Goal: Information Seeking & Learning: Check status

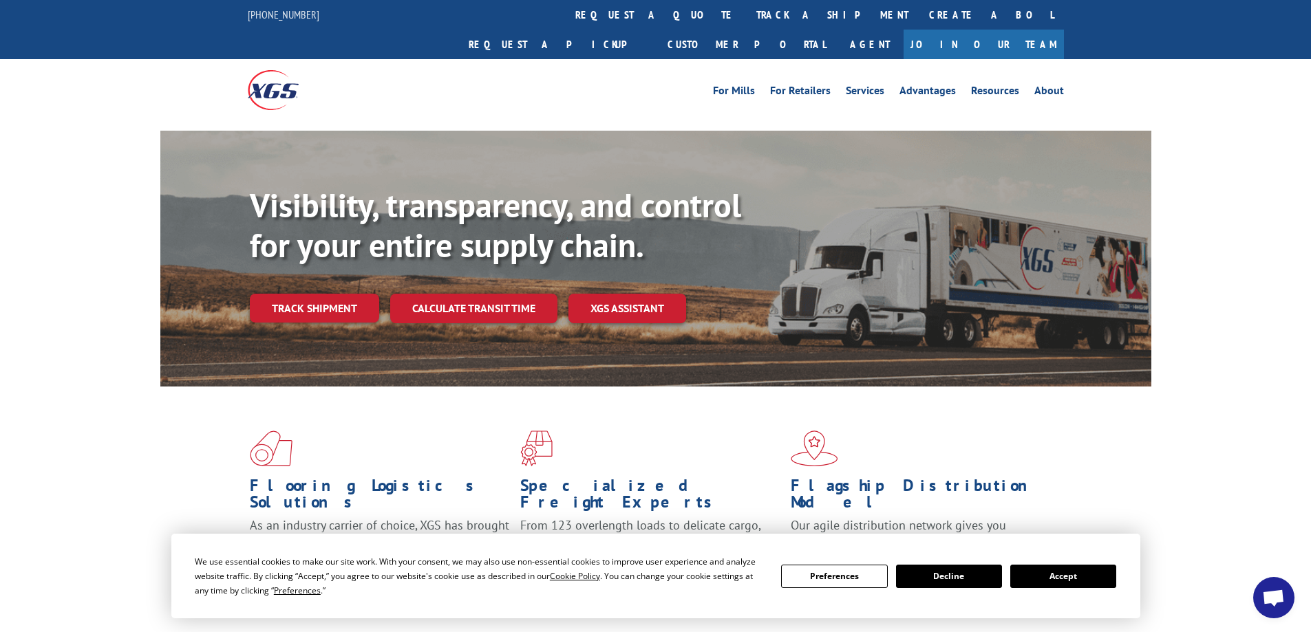
click at [1057, 578] on button "Accept" at bounding box center [1063, 576] width 106 height 23
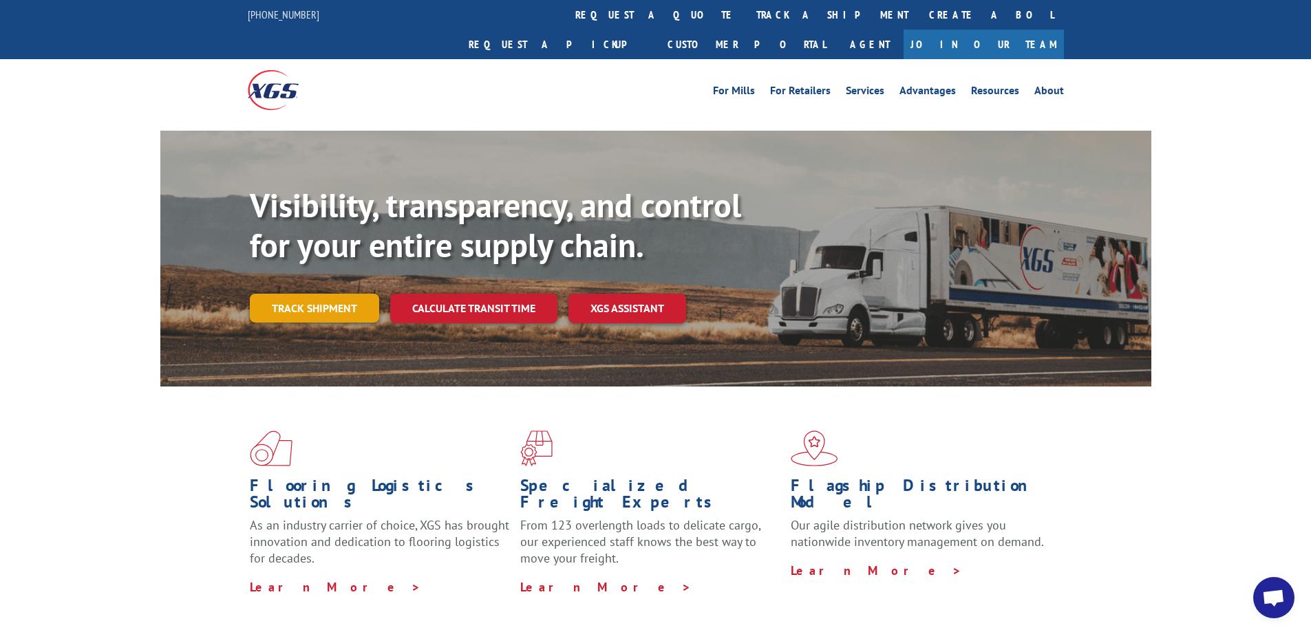
click at [319, 294] on link "Track shipment" at bounding box center [314, 308] width 129 height 29
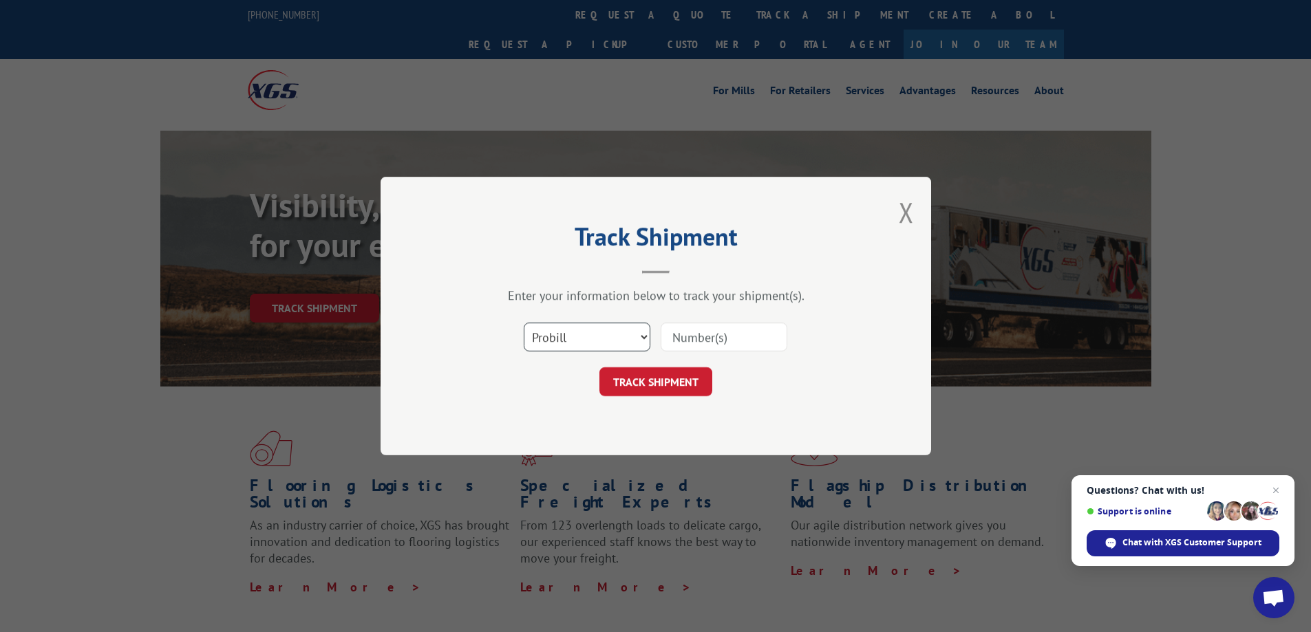
click at [634, 333] on select "Select category... Probill BOL PO" at bounding box center [587, 337] width 127 height 29
select select "bol"
click at [524, 323] on select "Select category... Probill BOL PO" at bounding box center [587, 337] width 127 height 29
click at [695, 337] on input at bounding box center [724, 337] width 127 height 29
paste input "5218214"
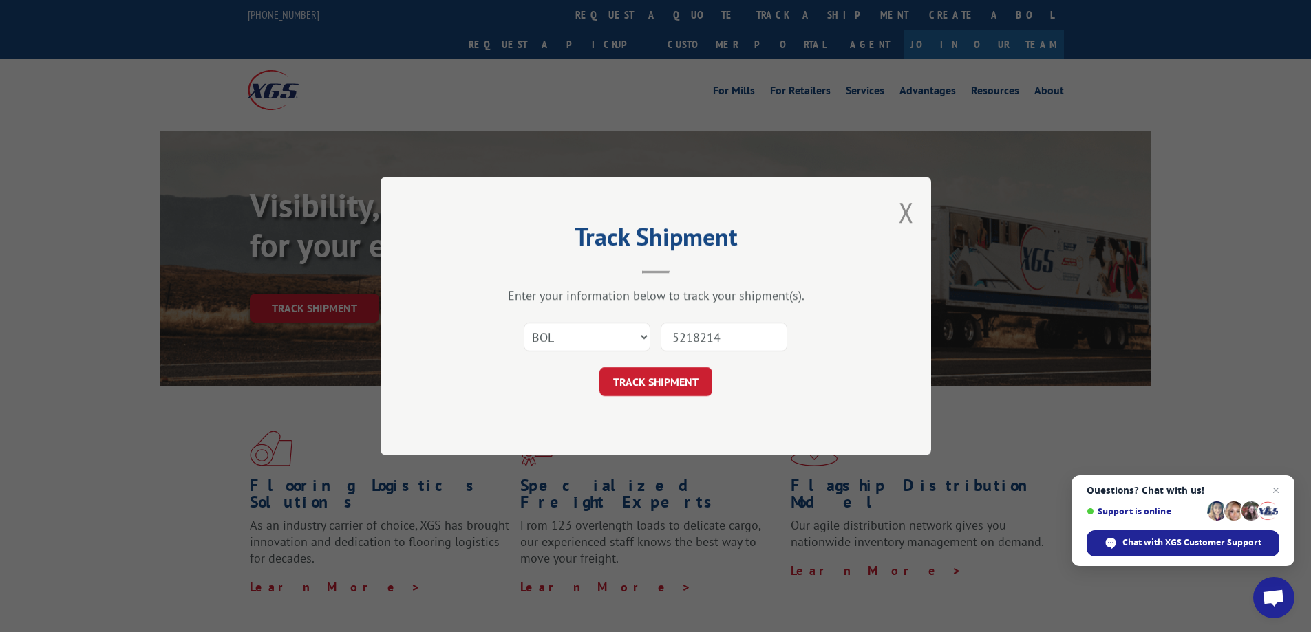
type input "5218214"
click at [630, 385] on button "TRACK SHIPMENT" at bounding box center [655, 382] width 113 height 29
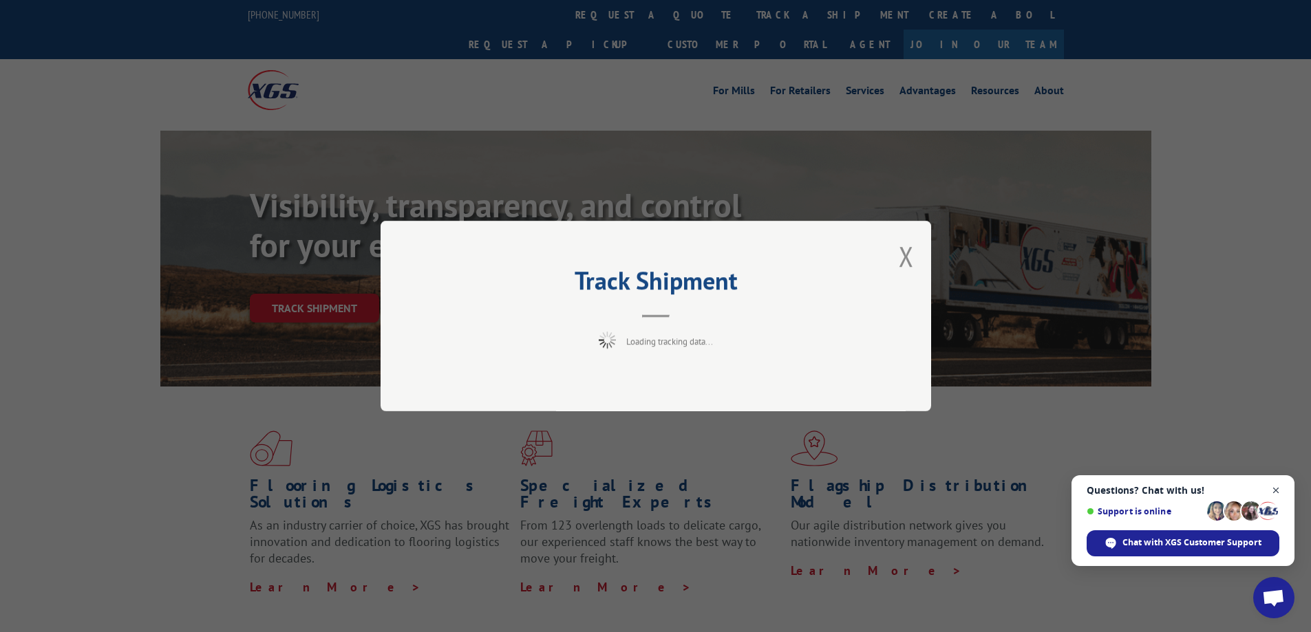
click at [1275, 487] on span "Close chat" at bounding box center [1276, 490] width 17 height 17
